Goal: Find specific page/section: Find specific page/section

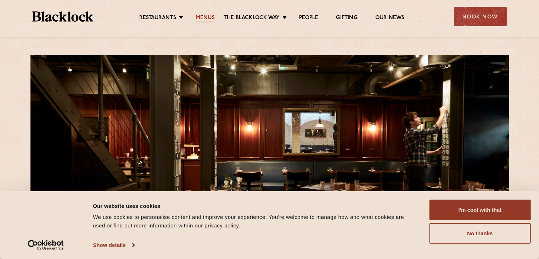
drag, startPoint x: 205, startPoint y: 12, endPoint x: 206, endPoint y: 17, distance: 4.3
click at [206, 17] on ul "Restaurants Soho City Shoreditch Covent Garden Canary Wharf Manchester Birmingh…" at bounding box center [271, 16] width 357 height 11
click at [206, 17] on link "Menus" at bounding box center [205, 19] width 19 height 8
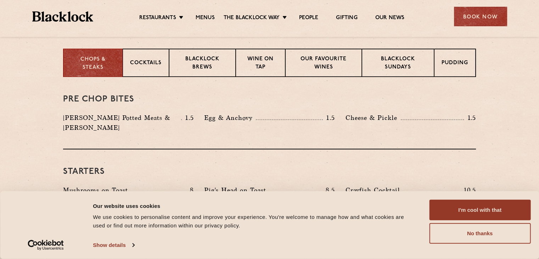
scroll to position [284, 0]
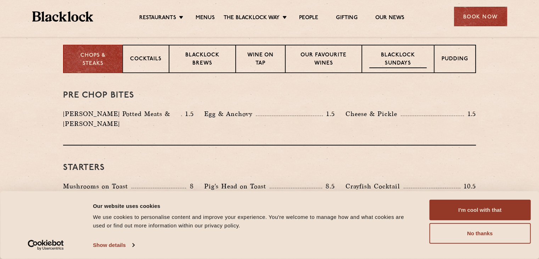
click at [387, 52] on p "Blacklock Sundays" at bounding box center [397, 59] width 57 height 17
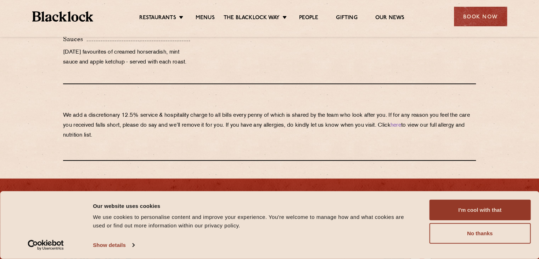
scroll to position [780, 0]
